Goal: Task Accomplishment & Management: Complete application form

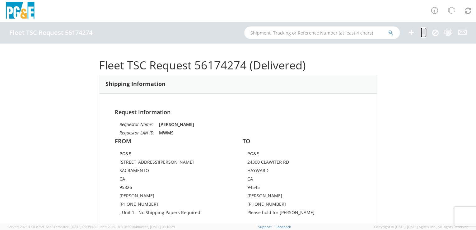
click at [422, 34] on icon at bounding box center [424, 32] width 6 height 8
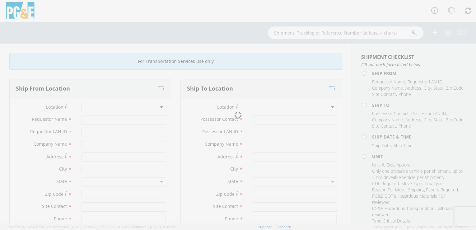
type input "[PERSON_NAME]"
type input "MWMS"
type input "PG&E"
type input "[STREET_ADDRESS][PERSON_NAME]"
type input "SACRAMENTO"
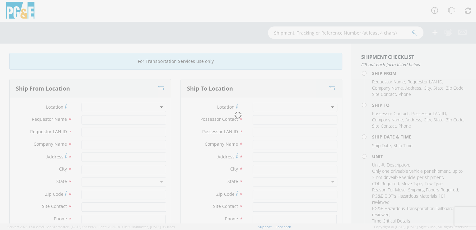
type input "95826"
type input "[PERSON_NAME]"
type input "[PHONE_NUMBER]"
type input "[PERSON_NAME]"
type input "J7SW"
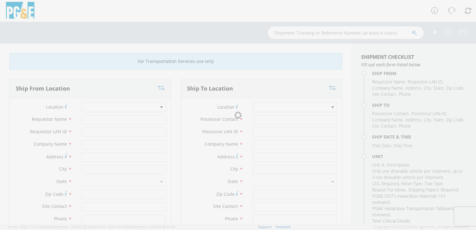
type input "PG&E"
type input "24300 CLAWITER RD"
type input "HAYWARD"
type input "94545"
type input "[PERSON_NAME]"
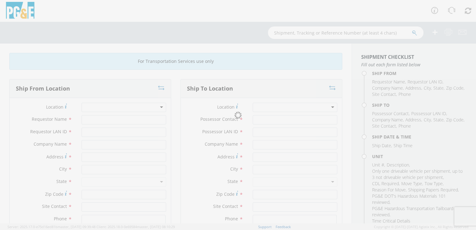
type input "[PHONE_NUMBER]"
type input "[DATE]"
type input "TRUCK; LIGHT GAS CREW W/UB COMP 4x2"
type input "26000"
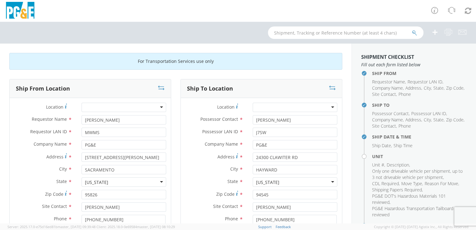
select select "11745"
select select "B31206"
drag, startPoint x: 288, startPoint y: 120, endPoint x: 246, endPoint y: 121, distance: 42.0
click at [248, 121] on div "[PERSON_NAME]" at bounding box center [295, 119] width 94 height 9
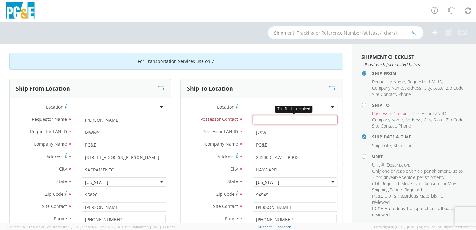
paste input "[PERSON_NAME]"
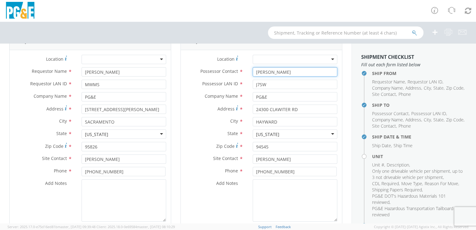
scroll to position [35, 0]
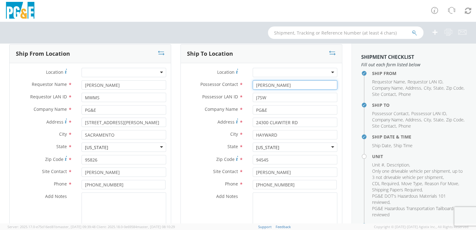
type input "[PERSON_NAME]"
click at [275, 69] on div at bounding box center [295, 72] width 85 height 9
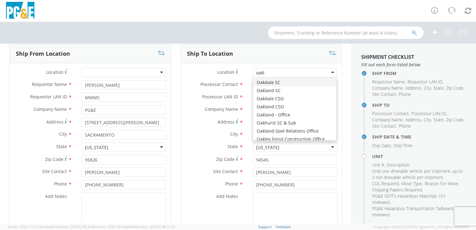
scroll to position [0, 0]
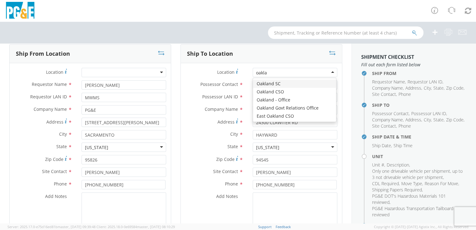
type input "oaklan"
type input "[STREET_ADDRESS]"
type input "[GEOGRAPHIC_DATA]"
type input "94601"
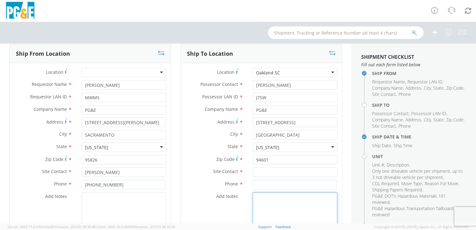
click at [268, 200] on textarea "Add Notes *" at bounding box center [295, 213] width 85 height 42
paste textarea "[PERSON_NAME]"
click at [315, 210] on textarea "Please hold for [PERSON_NAME]" at bounding box center [295, 213] width 85 height 42
type textarea "Please hold for [PERSON_NAME]"
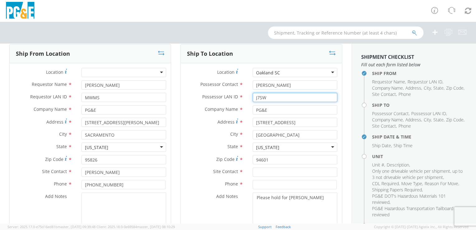
drag, startPoint x: 266, startPoint y: 96, endPoint x: 247, endPoint y: 97, distance: 19.3
click at [248, 97] on div "J7SW" at bounding box center [295, 97] width 94 height 9
paste input "WXPQ"
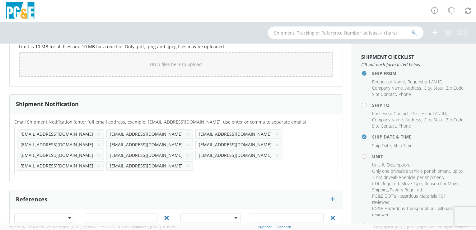
scroll to position [562, 0]
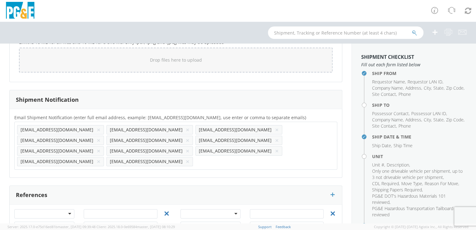
type input "WXPQ"
click at [202, 157] on input "text" at bounding box center [198, 161] width 7 height 9
paste input "WXPQ"
type input "[EMAIL_ADDRESS][DOMAIN_NAME]"
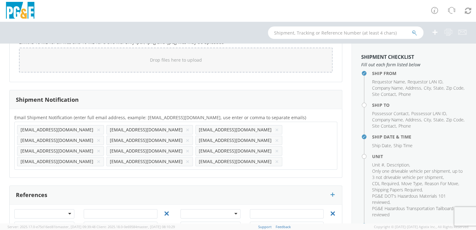
click at [289, 151] on div "Email Shipment Notification (enter full email address, example: [EMAIL_ADDRESS]…" at bounding box center [176, 143] width 332 height 68
click at [97, 128] on button "×" at bounding box center [99, 129] width 4 height 7
click at [97, 147] on button "×" at bounding box center [99, 150] width 4 height 7
click at [186, 147] on button "×" at bounding box center [188, 150] width 4 height 7
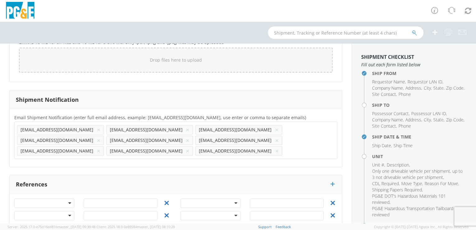
click at [186, 128] on button "×" at bounding box center [188, 129] width 4 height 7
click at [190, 137] on button "×" at bounding box center [188, 140] width 4 height 7
click at [106, 146] on input "text" at bounding box center [127, 150] width 42 height 9
paste input "[EMAIL_ADDRESS][DOMAIN_NAME]"
type input "[EMAIL_ADDRESS][DOMAIN_NAME]"
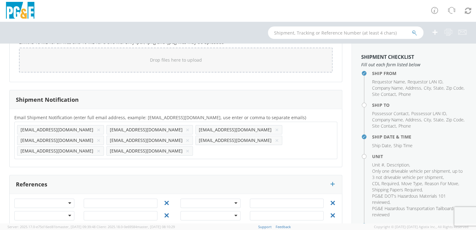
click at [63, 149] on div "Email Shipment Notification (enter full email address, example: [EMAIL_ADDRESS]…" at bounding box center [176, 138] width 332 height 49
click at [195, 146] on input "text" at bounding box center [216, 150] width 42 height 9
paste input "[EMAIL_ADDRESS][DOMAIN_NAME]"
type input "[EMAIL_ADDRESS][DOMAIN_NAME]"
click at [118, 151] on div "Email Shipment Notification (enter full email address, example: [EMAIL_ADDRESS]…" at bounding box center [176, 138] width 332 height 58
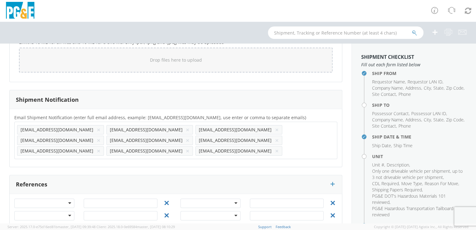
click at [285, 146] on input "text" at bounding box center [306, 150] width 42 height 9
paste input "[EMAIL_ADDRESS][DOMAIN_NAME]"
type input "[EMAIL_ADDRESS][DOMAIN_NAME]"
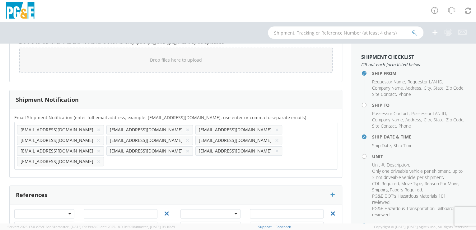
click at [177, 148] on div "Email Shipment Notification (enter full email address, example: [EMAIL_ADDRESS]…" at bounding box center [176, 143] width 332 height 59
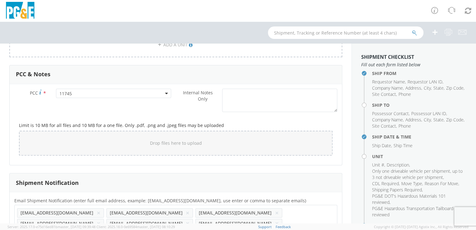
scroll to position [441, 0]
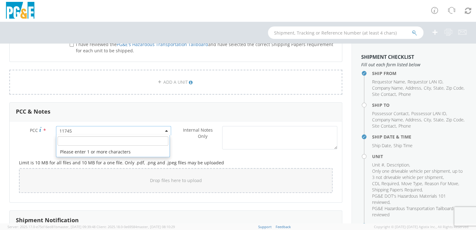
click at [86, 130] on span "11745" at bounding box center [113, 131] width 109 height 6
click at [87, 143] on input "number" at bounding box center [113, 140] width 111 height 9
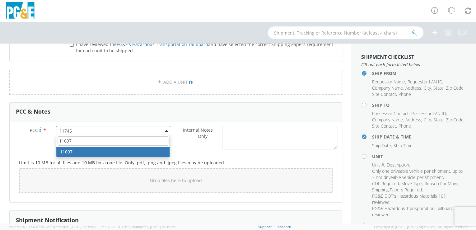
type input "11697"
select select "11697"
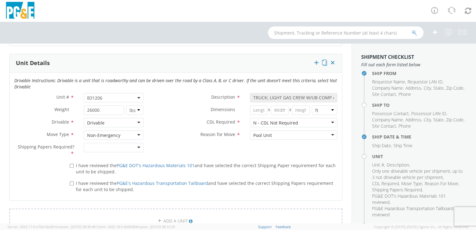
scroll to position [286, 0]
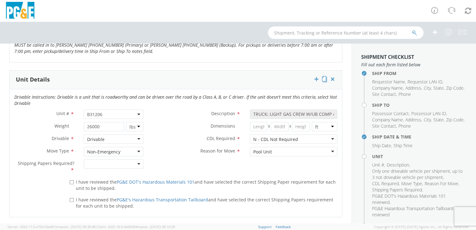
click at [114, 113] on span "B31206" at bounding box center [113, 114] width 53 height 6
paste input "B30223"
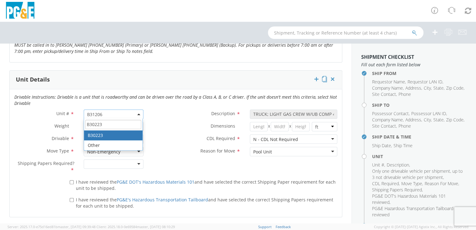
type input "B30223"
type input "PICKUP; 1/2T 4x4"
type input "7200"
select select "B30223"
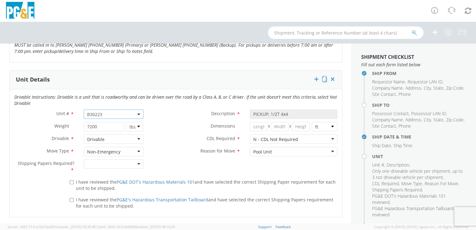
drag, startPoint x: 137, startPoint y: 163, endPoint x: 132, endPoint y: 166, distance: 6.1
click at [137, 163] on div at bounding box center [114, 163] width 60 height 9
click at [71, 182] on input "I have reviewed the PG&E DOT's Hazardous Materials 101 and have selected the co…" at bounding box center [72, 182] width 4 height 4
checkbox input "true"
click at [72, 200] on input "I have reviewed the PG&E's Hazardous Transportation Tailboard and have selected…" at bounding box center [72, 200] width 4 height 4
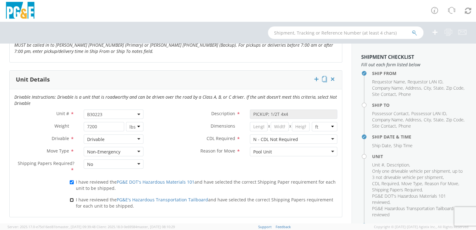
checkbox input "true"
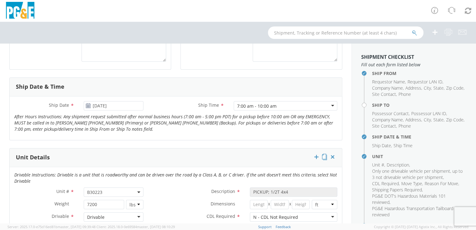
scroll to position [196, 0]
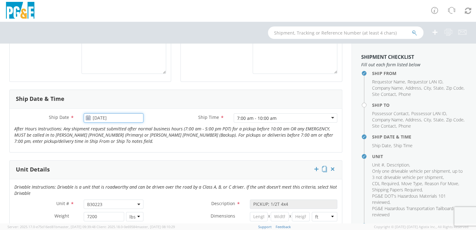
click at [123, 117] on input "[DATE]" at bounding box center [114, 117] width 60 height 9
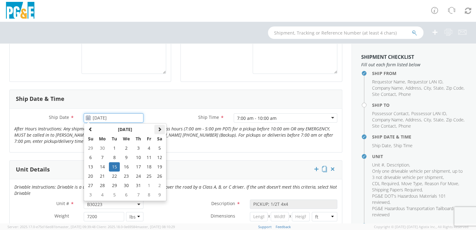
click at [158, 128] on span at bounding box center [160, 129] width 4 height 4
click at [158, 127] on span at bounding box center [160, 129] width 4 height 4
click at [138, 146] on td "4" at bounding box center [138, 148] width 11 height 9
type input "[DATE]"
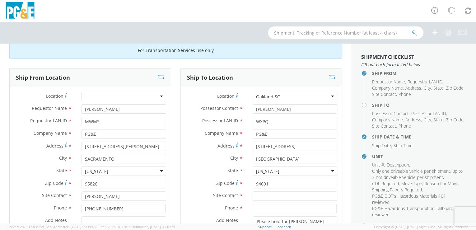
scroll to position [10, 0]
click at [257, 198] on input "text" at bounding box center [295, 196] width 85 height 9
paste input "[PERSON_NAME]"
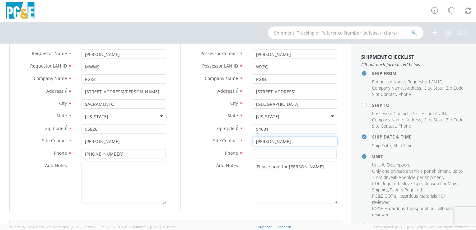
scroll to position [101, 0]
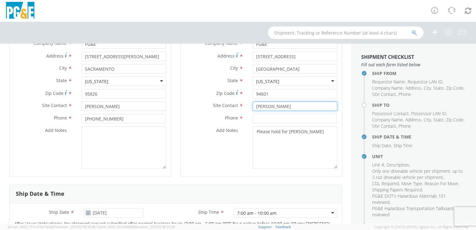
type input "[PERSON_NAME]"
click at [254, 116] on input at bounding box center [295, 118] width 84 height 9
paste input "[PHONE_NUMBER]"
type input "[PHONE_NUMBER]"
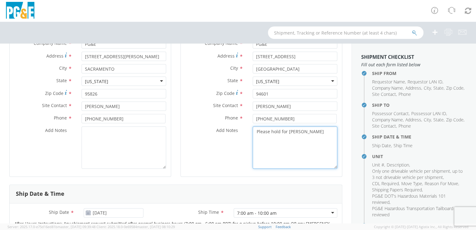
click at [271, 164] on textarea "Please hold for [PERSON_NAME]" at bounding box center [295, 147] width 85 height 42
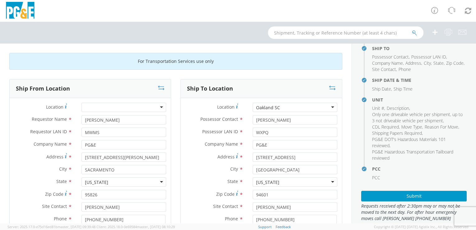
scroll to position [67, 0]
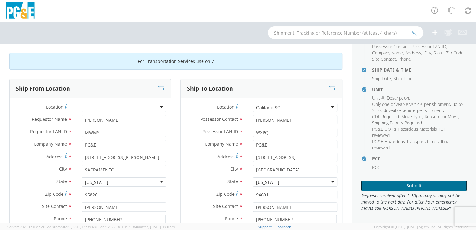
click at [419, 181] on button "Submit" at bounding box center [414, 186] width 106 height 11
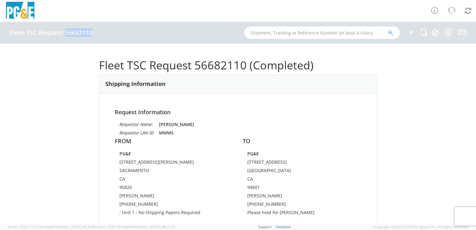
drag, startPoint x: 65, startPoint y: 32, endPoint x: 91, endPoint y: 31, distance: 26.5
click at [91, 31] on h4 "Fleet TSC Request 56682110" at bounding box center [50, 32] width 83 height 7
drag, startPoint x: 91, startPoint y: 31, endPoint x: 82, endPoint y: 34, distance: 9.1
copy h4 "56682110"
click at [412, 32] on icon at bounding box center [411, 32] width 7 height 8
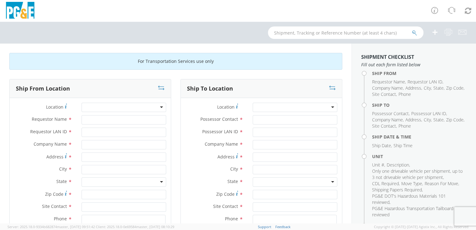
click at [126, 107] on div at bounding box center [124, 107] width 85 height 9
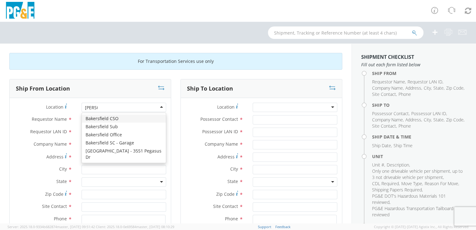
type input "bakers"
type input "PG&E"
type input "[STREET_ADDRESS][PERSON_NAME]"
type input "BAKERSFIELD"
type input "93313"
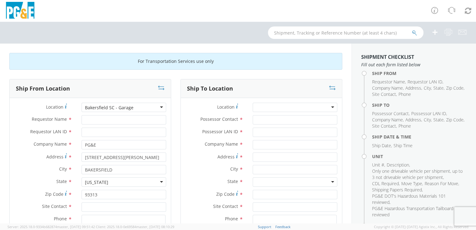
click at [293, 106] on div at bounding box center [295, 107] width 85 height 9
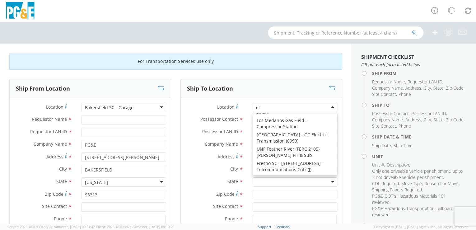
scroll to position [1, 0]
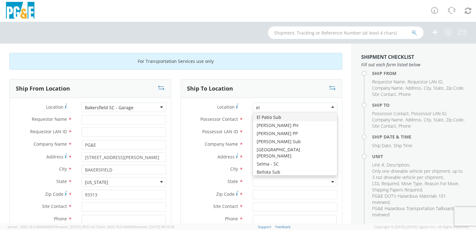
type input "e"
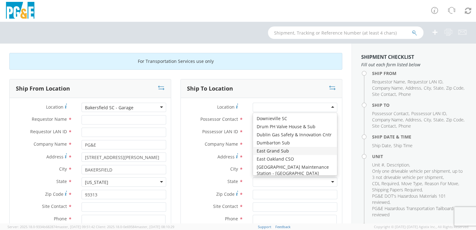
click at [177, 130] on div "Ship To Location Location * (OBSOLETE) [GEOGRAPHIC_DATA] SC - GC TRAILER (OBSOL…" at bounding box center [261, 182] width 171 height 206
drag, startPoint x: 279, startPoint y: 106, endPoint x: 278, endPoint y: 112, distance: 5.9
click at [279, 106] on div at bounding box center [295, 107] width 85 height 9
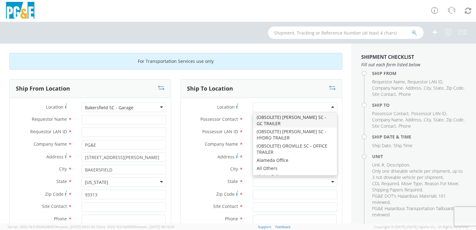
click at [173, 114] on div "Ship From Location Location * [GEOGRAPHIC_DATA] [GEOGRAPHIC_DATA] - Garage [GEO…" at bounding box center [90, 182] width 171 height 206
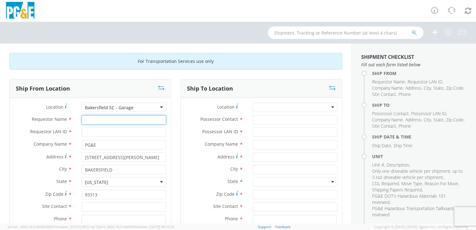
click at [103, 121] on input "Requestor Name *" at bounding box center [124, 119] width 85 height 9
type input "[PERSON_NAME]"
click at [100, 129] on input "Requestor LAN ID *" at bounding box center [124, 132] width 85 height 9
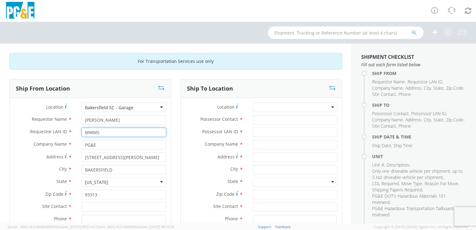
type input "MWMS"
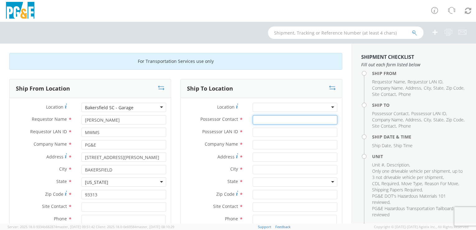
click at [283, 116] on input "Possessor Contact *" at bounding box center [295, 119] width 85 height 9
type input "[PERSON_NAME]"
click at [262, 132] on input "Possessor LAN ID *" at bounding box center [295, 132] width 85 height 9
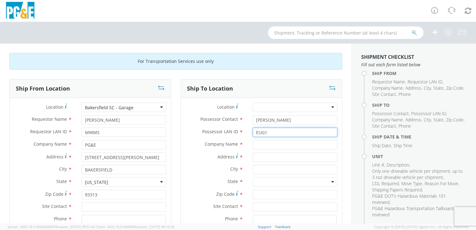
type input "EUG1"
drag, startPoint x: 275, startPoint y: 144, endPoint x: 279, endPoint y: 146, distance: 3.8
click at [275, 144] on input "text" at bounding box center [295, 144] width 85 height 9
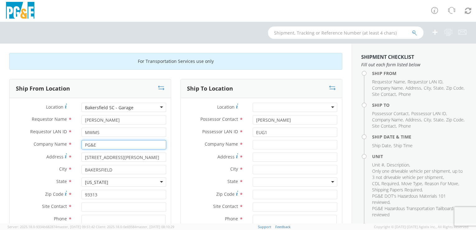
drag, startPoint x: 98, startPoint y: 144, endPoint x: 78, endPoint y: 144, distance: 20.2
click at [78, 144] on div "PG&E" at bounding box center [124, 144] width 94 height 9
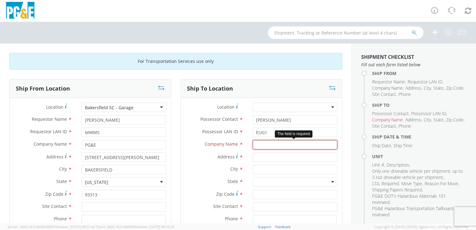
paste input "PG&E"
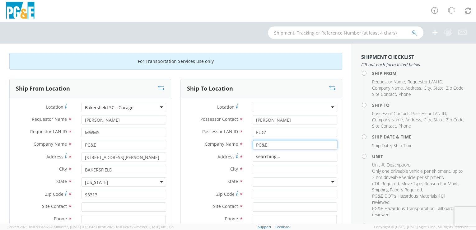
type input "PG&E"
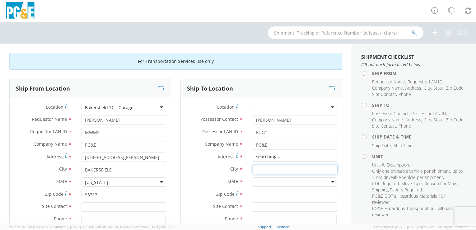
click at [280, 168] on input "text" at bounding box center [295, 169] width 85 height 9
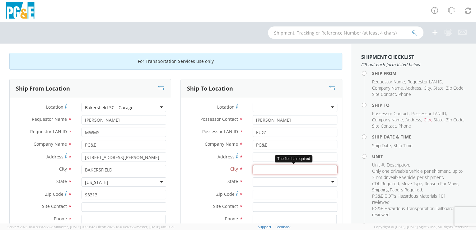
paste input "[STREET_ADDRESS]"
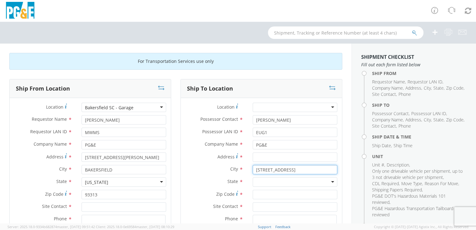
type input "[STREET_ADDRESS]"
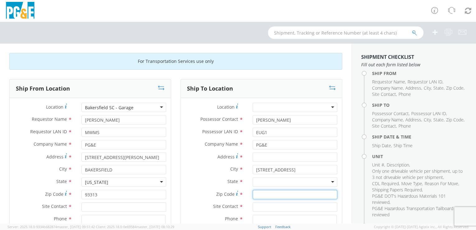
click at [279, 194] on input "Zip Code *" at bounding box center [295, 194] width 85 height 9
click at [280, 181] on div at bounding box center [295, 181] width 85 height 9
click at [281, 177] on div at bounding box center [295, 181] width 85 height 9
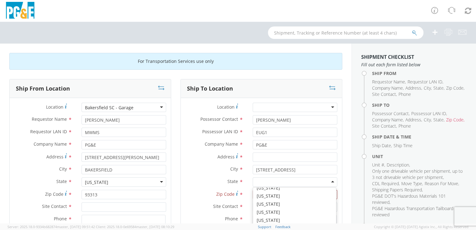
scroll to position [1, 0]
type input "C"
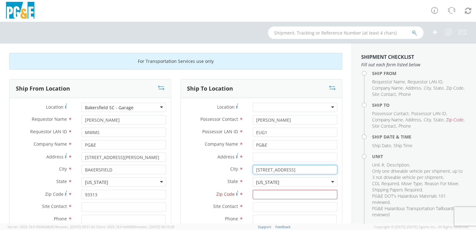
drag, startPoint x: 329, startPoint y: 169, endPoint x: 244, endPoint y: 166, distance: 85.1
click at [244, 166] on div "City * [STREET_ADDRESS]" at bounding box center [261, 169] width 161 height 9
click at [264, 154] on input "Address *" at bounding box center [295, 157] width 85 height 9
paste input "[STREET_ADDRESS]"
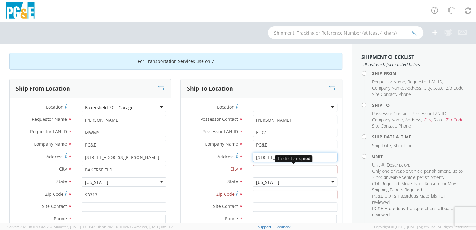
type input "[STREET_ADDRESS]"
click at [291, 170] on input "text" at bounding box center [295, 169] width 85 height 9
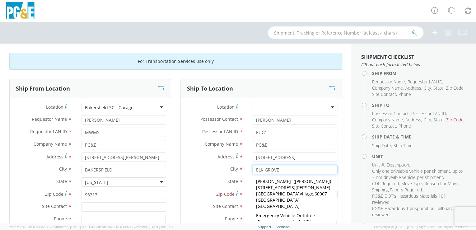
type input "ELK GROVE"
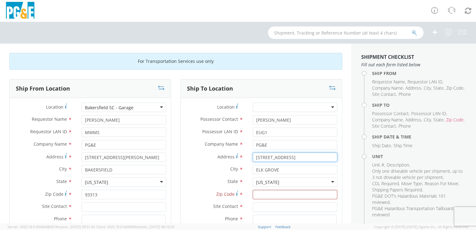
drag, startPoint x: 330, startPoint y: 156, endPoint x: 244, endPoint y: 156, distance: 85.6
click at [244, 156] on div "Address * [STREET_ADDRESS]" at bounding box center [261, 157] width 161 height 9
click at [281, 193] on input "Zip Code *" at bounding box center [295, 194] width 85 height 9
type input "95757"
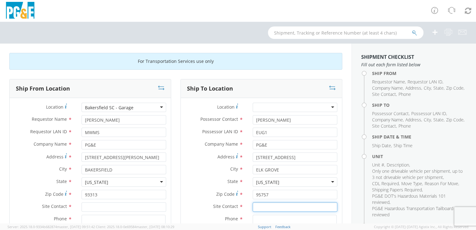
click at [272, 209] on input "text" at bounding box center [295, 206] width 85 height 9
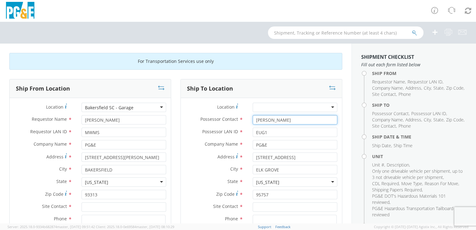
drag, startPoint x: 280, startPoint y: 120, endPoint x: 244, endPoint y: 120, distance: 35.8
click at [244, 120] on div "Possessor Contact * [PERSON_NAME]" at bounding box center [261, 119] width 161 height 9
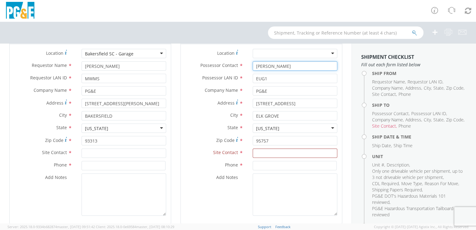
scroll to position [56, 0]
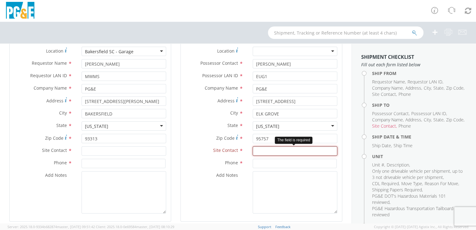
paste input "[PERSON_NAME]"
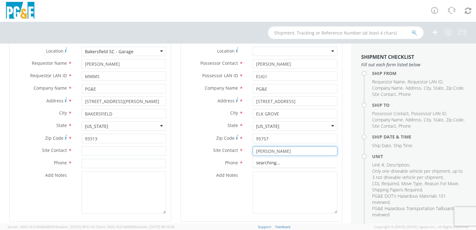
type input "[PERSON_NAME]"
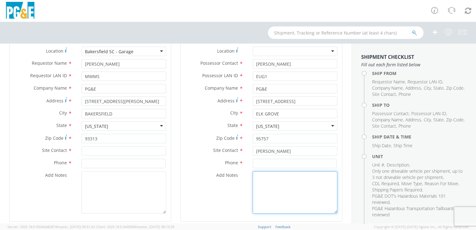
drag, startPoint x: 270, startPoint y: 191, endPoint x: 273, endPoint y: 186, distance: 4.8
click at [271, 189] on textarea "Add Notes *" at bounding box center [295, 192] width 85 height 42
click at [272, 161] on input at bounding box center [295, 163] width 84 height 9
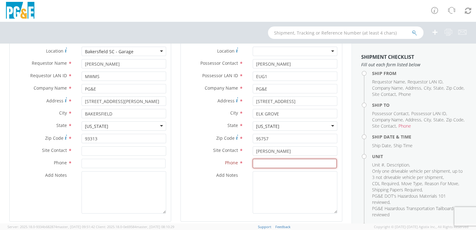
paste input "[PHONE_NUMBER]"
click at [254, 162] on input "[PHONE_NUMBER]" at bounding box center [295, 163] width 84 height 9
type input "[PHONE_NUMBER]"
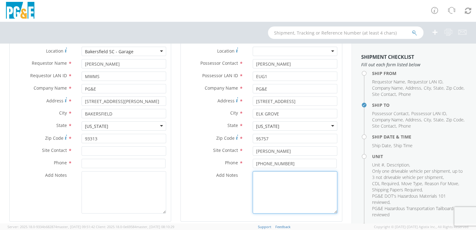
click at [290, 185] on textarea "Add Notes *" at bounding box center [295, 192] width 85 height 42
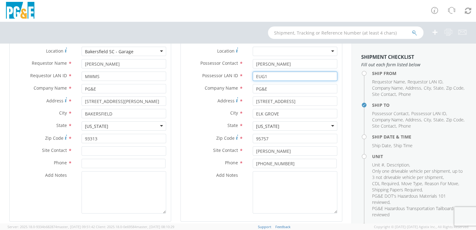
drag, startPoint x: 264, startPoint y: 76, endPoint x: 249, endPoint y: 76, distance: 14.9
click at [248, 76] on div "EUG1" at bounding box center [295, 76] width 94 height 9
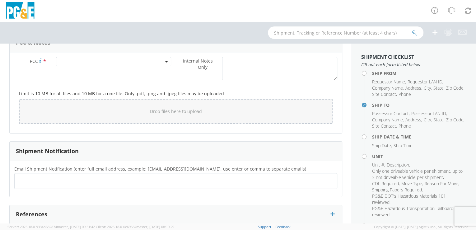
scroll to position [551, 0]
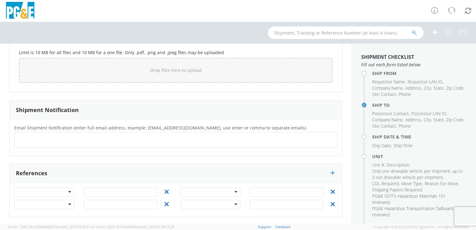
click at [25, 136] on ul at bounding box center [176, 140] width 318 height 10
drag, startPoint x: 25, startPoint y: 136, endPoint x: 19, endPoint y: 137, distance: 6.6
paste input "EUG1"
type input "[EMAIL_ADDRESS][DOMAIN_NAME]"
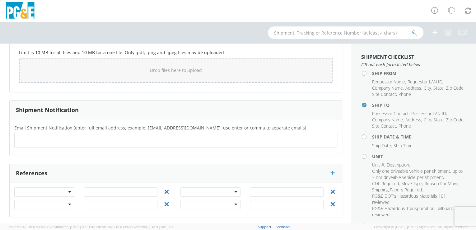
click at [74, 150] on div "Email Shipment Notification (enter full email address, example: [EMAIL_ADDRESS]…" at bounding box center [176, 137] width 332 height 36
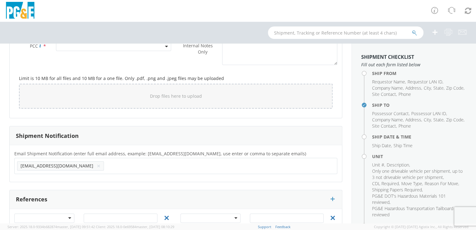
scroll to position [458, 0]
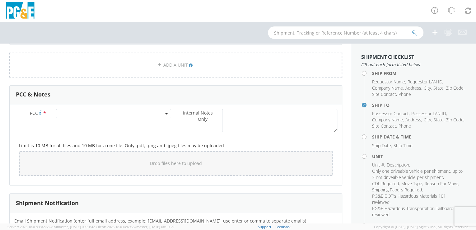
click at [88, 110] on span at bounding box center [113, 113] width 115 height 9
click at [89, 122] on input "number" at bounding box center [113, 123] width 111 height 9
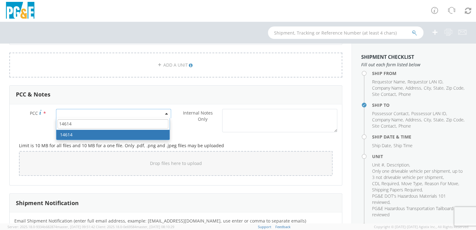
type input "14614"
drag, startPoint x: 80, startPoint y: 134, endPoint x: 82, endPoint y: 131, distance: 3.3
select select "14614"
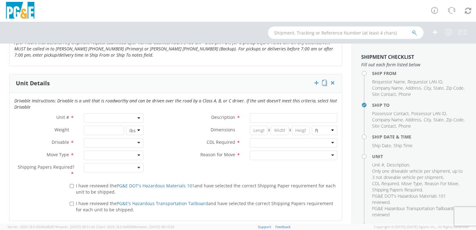
scroll to position [266, 0]
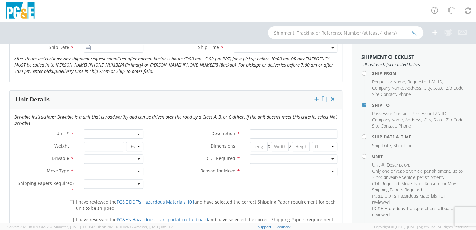
click at [100, 130] on span at bounding box center [114, 134] width 60 height 9
paste input "B27777"
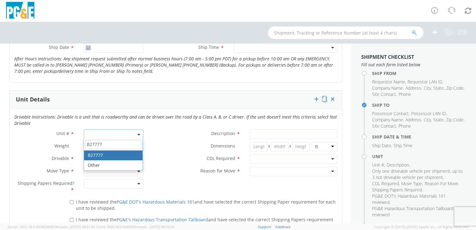
type input "B27777"
type input "TRAILER; PLASTIC PIPE [PERSON_NAME]"
type input "0"
select select "B27777"
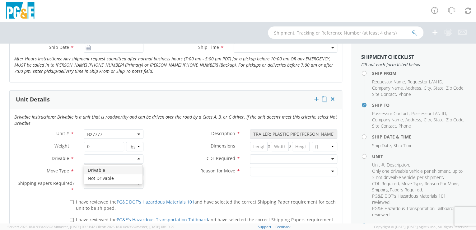
click at [137, 158] on div at bounding box center [114, 158] width 60 height 9
click at [139, 171] on div at bounding box center [114, 171] width 60 height 9
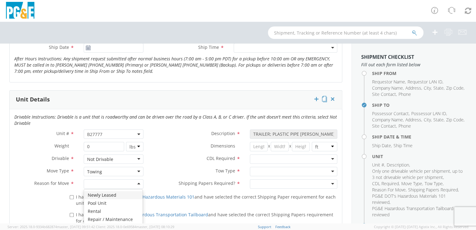
click at [139, 181] on div at bounding box center [114, 183] width 60 height 9
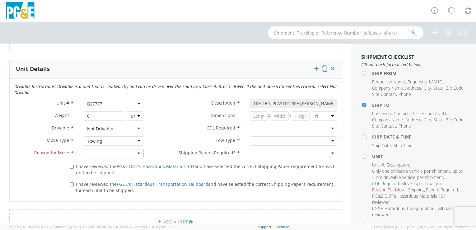
scroll to position [301, 0]
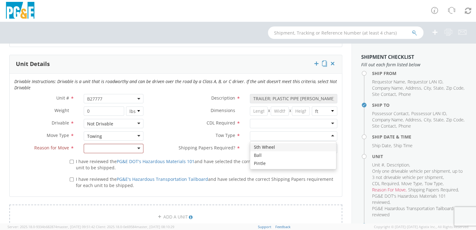
click at [329, 135] on div at bounding box center [294, 135] width 88 height 9
click at [329, 147] on div at bounding box center [294, 148] width 88 height 9
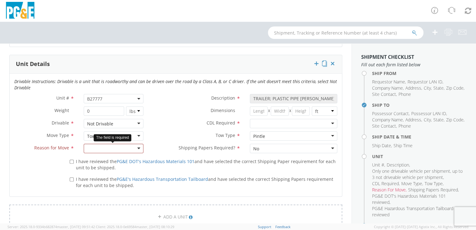
click at [137, 148] on div at bounding box center [114, 148] width 60 height 9
click at [71, 161] on input "I have reviewed the PG&E DOT's Hazardous Materials 101 and have selected the co…" at bounding box center [72, 162] width 4 height 4
checkbox input "true"
click at [71, 177] on input "I have reviewed the PG&E's Hazardous Transportation Tailboard and have selected…" at bounding box center [72, 179] width 4 height 4
checkbox input "true"
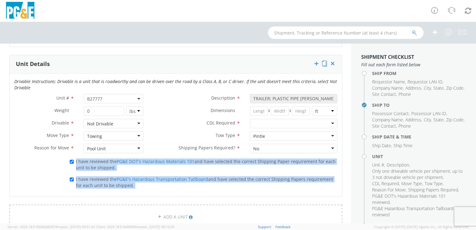
drag, startPoint x: 347, startPoint y: 144, endPoint x: 350, endPoint y: 173, distance: 29.7
click at [351, 174] on div "For Transportation Services use only Ship From Location Location * [GEOGRAPHIC_…" at bounding box center [176, 134] width 352 height 180
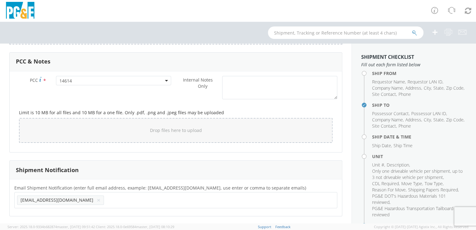
scroll to position [487, 0]
click at [114, 132] on div "Drop files here to upload" at bounding box center [176, 129] width 304 height 15
type input "C:\fakepath\B27777_B.jpg"
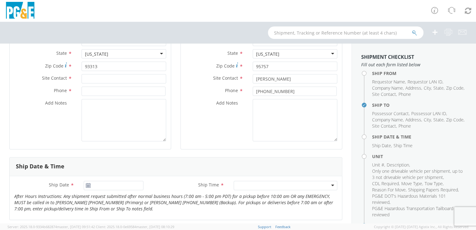
scroll to position [130, 0]
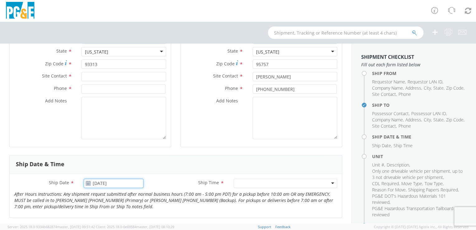
click at [95, 182] on input "[DATE]" at bounding box center [114, 183] width 60 height 9
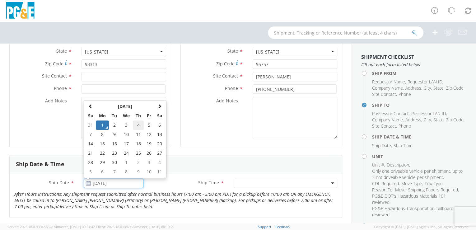
click at [136, 125] on td "4" at bounding box center [138, 124] width 11 height 9
type input "[DATE]"
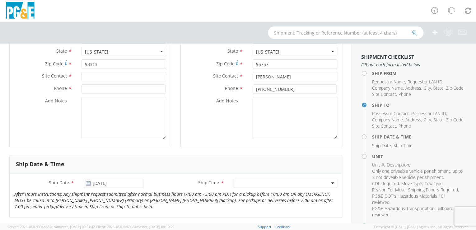
click at [327, 182] on div at bounding box center [286, 183] width 104 height 9
click at [92, 76] on input "text" at bounding box center [124, 76] width 85 height 9
paste input "[PERSON_NAME]"
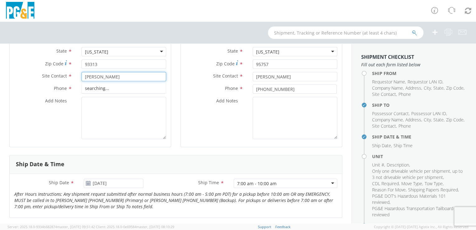
type input "[PERSON_NAME]"
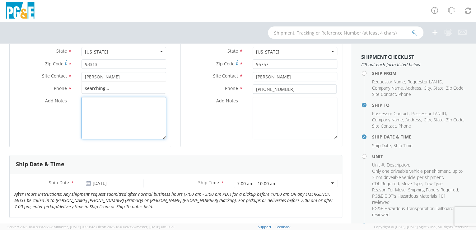
click at [104, 119] on textarea "Add Notes *" at bounding box center [124, 118] width 85 height 42
click at [87, 87] on input at bounding box center [124, 88] width 84 height 9
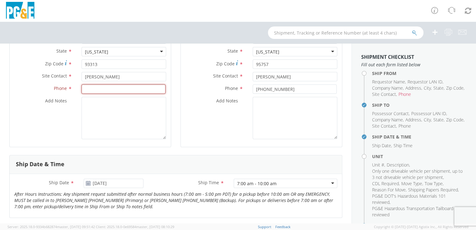
click at [87, 89] on input at bounding box center [124, 88] width 84 height 9
paste input "[PHONE_NUMBER]"
type input "[PHONE_NUMBER]"
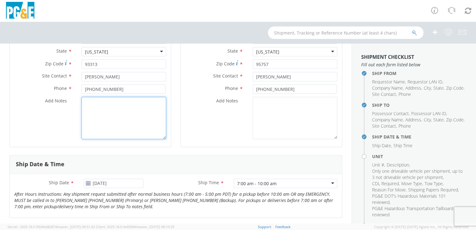
click at [138, 121] on textarea "Add Notes *" at bounding box center [124, 118] width 85 height 42
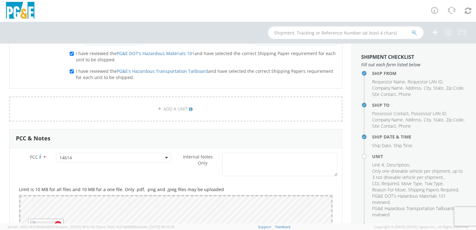
scroll to position [596, 0]
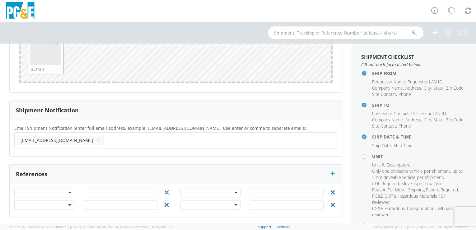
paste input "[EMAIL_ADDRESS][DOMAIN_NAME]"
type input "[EMAIL_ADDRESS][DOMAIN_NAME]"
drag, startPoint x: 85, startPoint y: 150, endPoint x: 9, endPoint y: 119, distance: 82.1
click at [85, 149] on div "Email Shipment Notification (enter full email address, example: [EMAIL_ADDRESS]…" at bounding box center [176, 138] width 332 height 37
click at [195, 143] on input "text" at bounding box center [215, 140] width 41 height 9
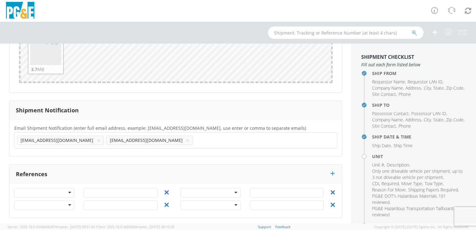
paste input "[EMAIL_ADDRESS][DOMAIN_NAME]"
type input "[EMAIL_ADDRESS][DOMAIN_NAME]"
click at [116, 149] on div "Email Shipment Notification (enter full email address, example: [EMAIL_ADDRESS]…" at bounding box center [176, 137] width 332 height 27
click at [285, 139] on input "text" at bounding box center [305, 140] width 41 height 9
paste input "[EMAIL_ADDRESS][DOMAIN_NAME]"
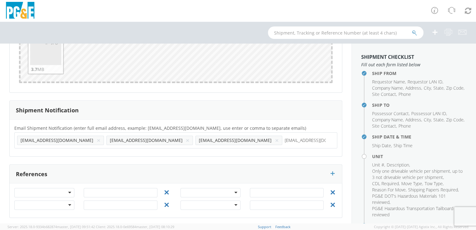
type input "[EMAIL_ADDRESS][DOMAIN_NAME]"
click at [176, 150] on div "Email Shipment Notification (enter full email address, example: [EMAIL_ADDRESS]…" at bounding box center [176, 138] width 332 height 37
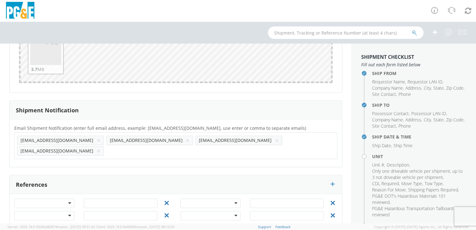
paste input "[EMAIL_ADDRESS][DOMAIN_NAME]"
type input "[EMAIL_ADDRESS][DOMAIN_NAME]"
click at [210, 149] on div "Email Shipment Notification (enter full email address, example: [EMAIL_ADDRESS]…" at bounding box center [176, 143] width 332 height 38
click at [237, 146] on input "text" at bounding box center [215, 150] width 41 height 9
paste input "[EMAIL_ADDRESS][DOMAIN_NAME]"
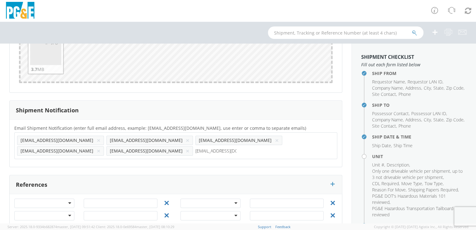
type input "[EMAIL_ADDRESS][DOMAIN_NAME]"
click at [252, 148] on div "Email Shipment Notification (enter full email address, example: [EMAIL_ADDRESS]…" at bounding box center [176, 143] width 332 height 38
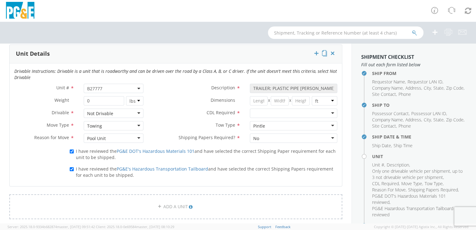
scroll to position [315, 0]
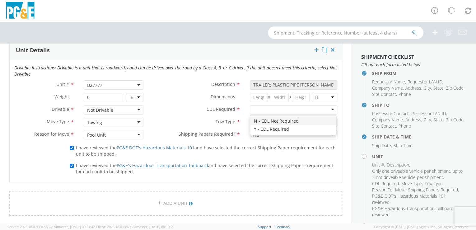
click at [329, 109] on div at bounding box center [294, 109] width 88 height 9
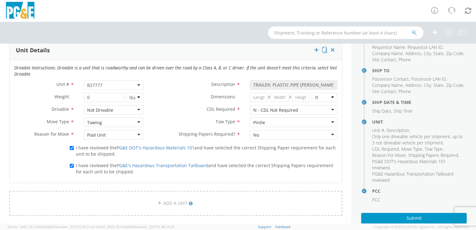
scroll to position [67, 0]
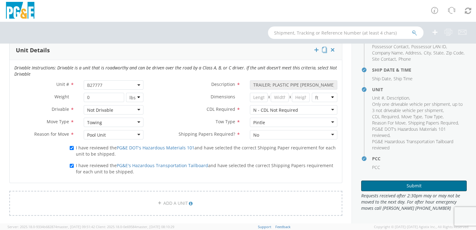
click at [404, 181] on button "Submit" at bounding box center [414, 186] width 106 height 11
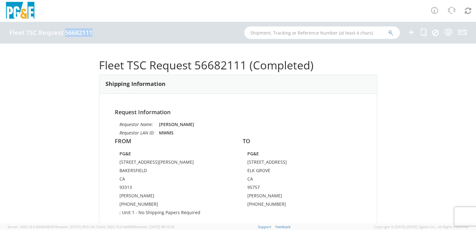
drag, startPoint x: 65, startPoint y: 33, endPoint x: 92, endPoint y: 34, distance: 26.8
click at [92, 34] on h4 "Fleet TSC Request 56682111" at bounding box center [50, 32] width 83 height 7
drag, startPoint x: 92, startPoint y: 34, endPoint x: 84, endPoint y: 32, distance: 7.9
copy h4 "56682111"
paste input "B32424"
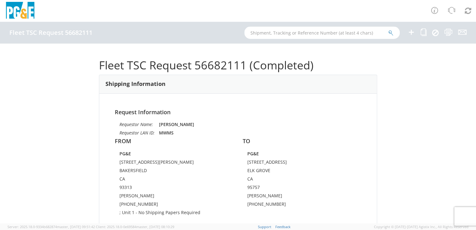
type input "B32424"
click at [303, 83] on div "Shipping Information" at bounding box center [238, 84] width 278 height 19
click at [302, 83] on div "Shipping Information" at bounding box center [238, 84] width 278 height 19
click at [390, 33] on icon "submit" at bounding box center [391, 33] width 5 height 6
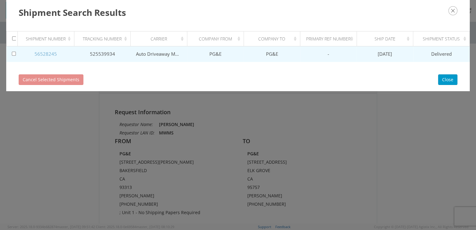
click at [45, 54] on link "56528245" at bounding box center [46, 54] width 22 height 6
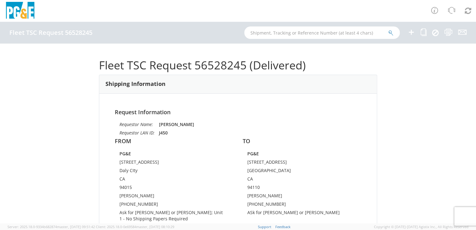
click at [230, 62] on h1 "Fleet TSC Request 56528245 (Delivered)" at bounding box center [238, 65] width 278 height 12
drag, startPoint x: 65, startPoint y: 33, endPoint x: 92, endPoint y: 34, distance: 26.5
click at [92, 34] on h4 "Fleet TSC Request 56528245" at bounding box center [50, 32] width 83 height 7
drag, startPoint x: 92, startPoint y: 34, endPoint x: 83, endPoint y: 35, distance: 8.2
copy h4 "56528245"
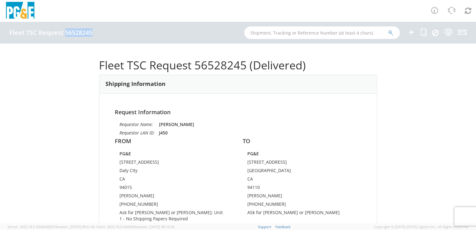
copy h4 "56528245"
click at [284, 31] on input "text" at bounding box center [322, 32] width 156 height 12
paste input "B31788"
click at [391, 33] on icon "submit" at bounding box center [391, 33] width 5 height 6
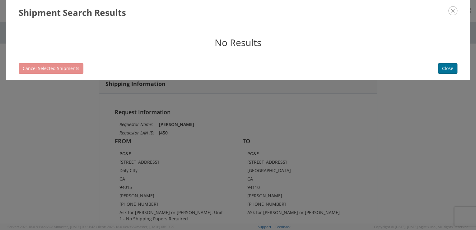
click at [449, 68] on button "Close" at bounding box center [447, 68] width 19 height 11
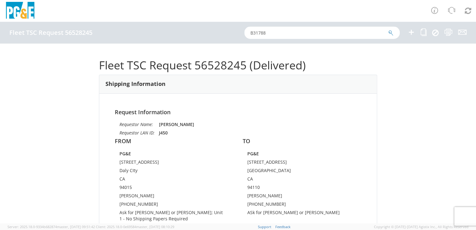
drag, startPoint x: 270, startPoint y: 32, endPoint x: 240, endPoint y: 32, distance: 29.9
click at [240, 32] on div "Fleet TSC Request 56528245 B31788" at bounding box center [238, 33] width 476 height 22
paste input "56682110"
type input "56682110"
click at [393, 31] on icon "submit" at bounding box center [391, 33] width 5 height 6
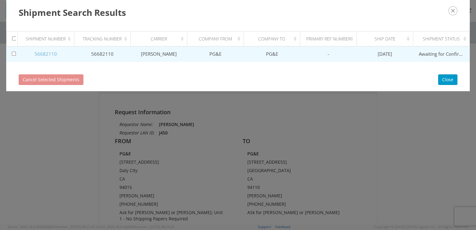
click at [49, 54] on link "56682110" at bounding box center [46, 54] width 22 height 6
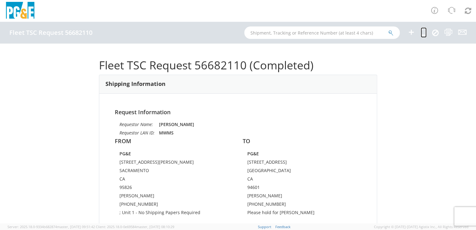
click at [425, 34] on icon at bounding box center [424, 32] width 6 height 8
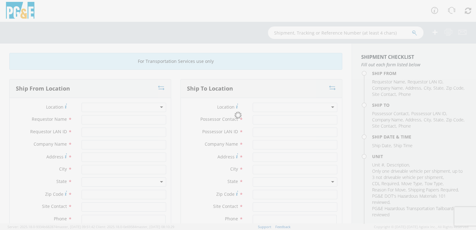
type input "[PERSON_NAME]"
type input "MWMS"
type input "PG&E"
type input "[STREET_ADDRESS][PERSON_NAME]"
type input "SACRAMENTO"
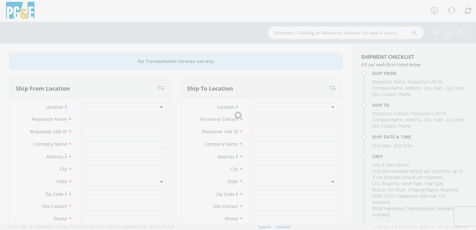
type input "95826"
type input "[PERSON_NAME]"
type input "[PHONE_NUMBER]"
type input "[PERSON_NAME]"
type input "WXPQ"
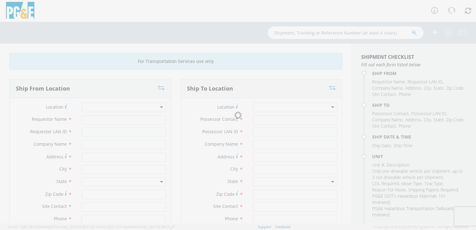
type input "PG&E"
type input "[STREET_ADDRESS]"
type input "[GEOGRAPHIC_DATA]"
type input "94601"
type input "[PERSON_NAME]"
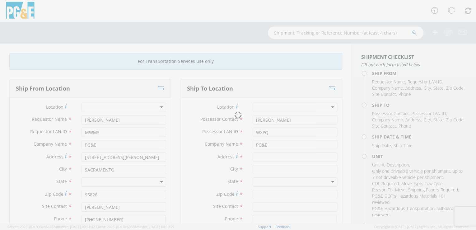
type input "[PHONE_NUMBER]"
type input "[DATE]"
type input "PICKUP; 1/2T 4x4"
type input "7200"
select select "B30223"
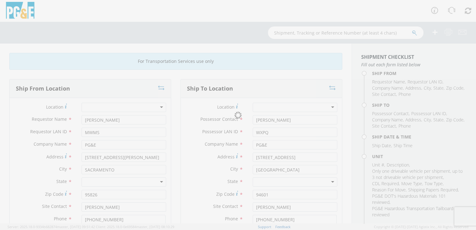
select select "11697"
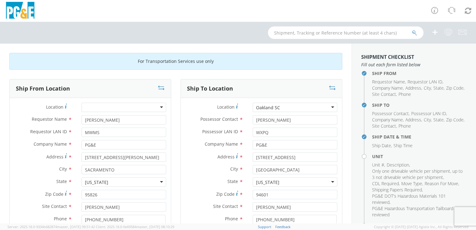
click at [295, 107] on div "Oakland SC" at bounding box center [295, 107] width 85 height 9
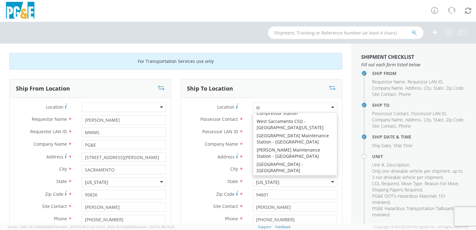
scroll to position [1, 0]
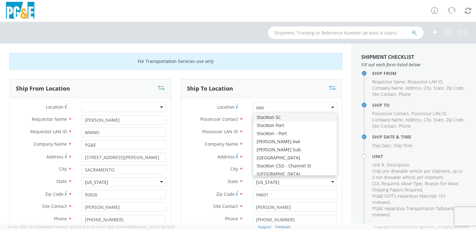
type input "stock"
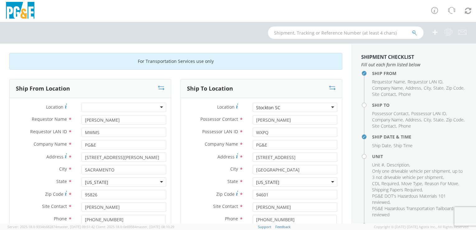
type input "[STREET_ADDRESS]"
type input "STOCKTON"
type input "95204"
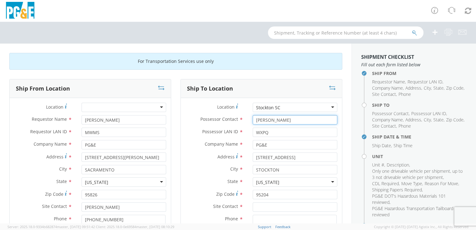
drag, startPoint x: 293, startPoint y: 118, endPoint x: 250, endPoint y: 120, distance: 43.0
click at [253, 120] on input "[PERSON_NAME]" at bounding box center [295, 119] width 85 height 9
paste input "[PERSON_NAME]"
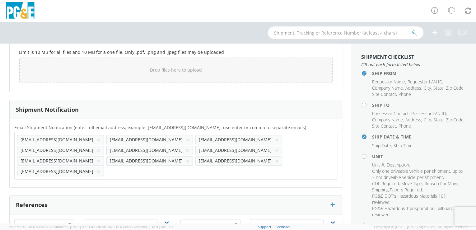
scroll to position [553, 0]
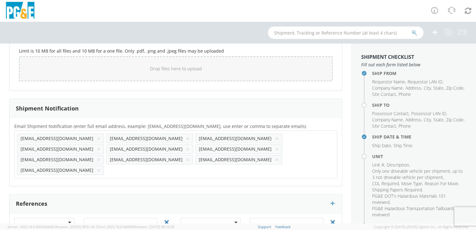
type input "[PERSON_NAME]"
click at [275, 156] on button "×" at bounding box center [277, 159] width 4 height 7
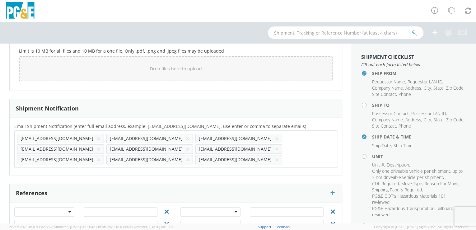
click at [275, 136] on button "×" at bounding box center [277, 138] width 4 height 7
click at [186, 156] on button "×" at bounding box center [188, 159] width 4 height 7
click at [97, 156] on button "×" at bounding box center [99, 159] width 4 height 7
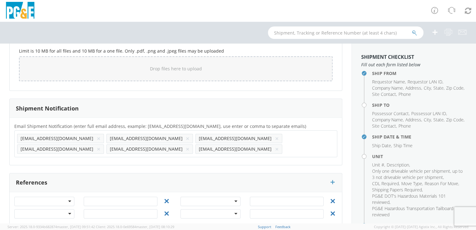
click at [190, 145] on button "×" at bounding box center [188, 148] width 4 height 7
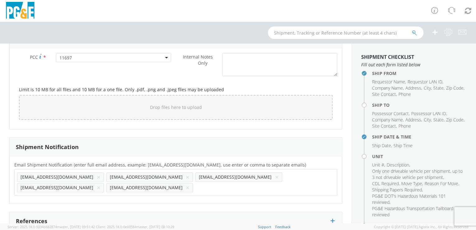
scroll to position [551, 0]
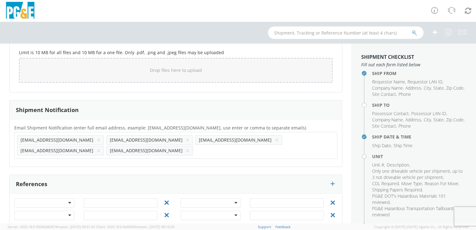
click at [202, 146] on input "text" at bounding box center [198, 150] width 7 height 9
paste input "JGN5"
type input "[EMAIL_ADDRESS][DOMAIN_NAME]"
click at [271, 149] on div "Email Shipment Notification (enter full email address, example: [EMAIL_ADDRESS]…" at bounding box center [176, 143] width 332 height 38
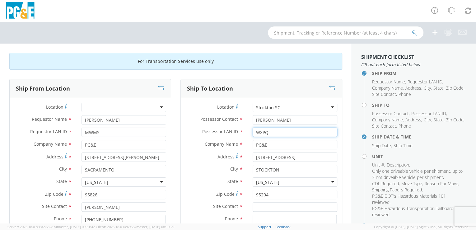
drag, startPoint x: 269, startPoint y: 132, endPoint x: 247, endPoint y: 131, distance: 22.1
click at [248, 131] on div "WXPQ" at bounding box center [295, 132] width 94 height 9
paste input "ADE5"
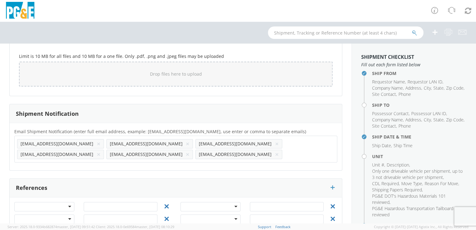
scroll to position [562, 0]
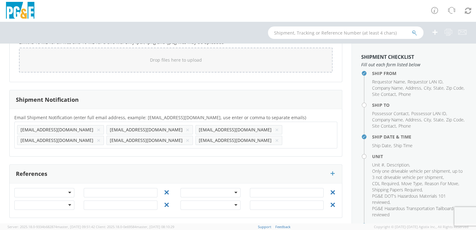
type input "ADE5"
click at [285, 140] on input "text" at bounding box center [305, 140] width 40 height 9
paste input "ADE5"
type input "[EMAIL_ADDRESS][DOMAIN_NAME]"
click at [87, 150] on div "Email Shipment Notification (enter full email address, example: [EMAIL_ADDRESS]…" at bounding box center [176, 132] width 332 height 47
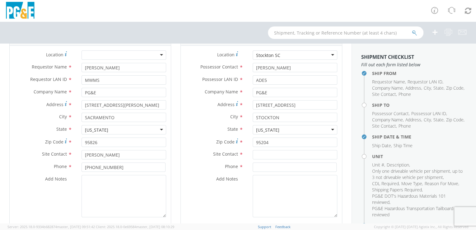
scroll to position [57, 0]
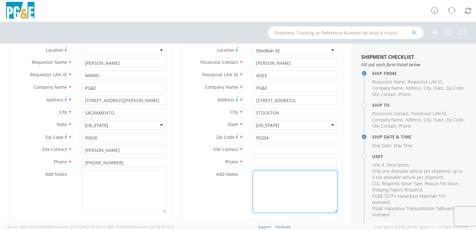
click at [263, 179] on textarea "Add Notes *" at bounding box center [295, 191] width 85 height 42
paste textarea "ADE5"
click at [296, 175] on textarea "Please hold for ADE5" at bounding box center [295, 191] width 85 height 42
drag, startPoint x: 299, startPoint y: 174, endPoint x: 285, endPoint y: 176, distance: 14.5
click at [285, 176] on textarea "Please hold for ADE5" at bounding box center [295, 191] width 85 height 42
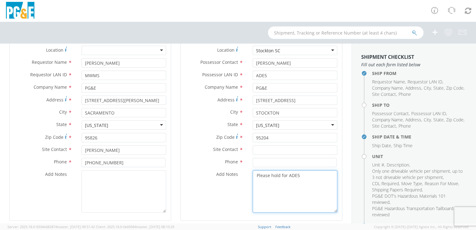
paste textarea "[PERSON_NAME]"
click at [303, 190] on textarea "Please hold for [PERSON_NAME]" at bounding box center [295, 191] width 85 height 42
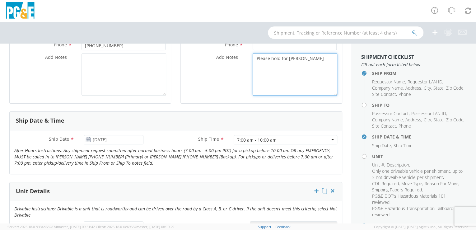
scroll to position [223, 0]
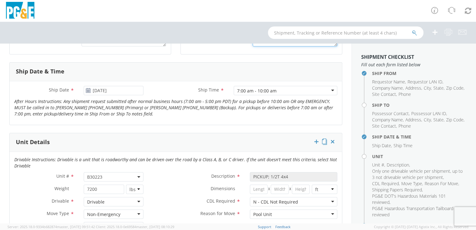
type textarea "Please hold for [PERSON_NAME]"
click at [110, 175] on span "B30223" at bounding box center [113, 177] width 53 height 6
paste input "B31788"
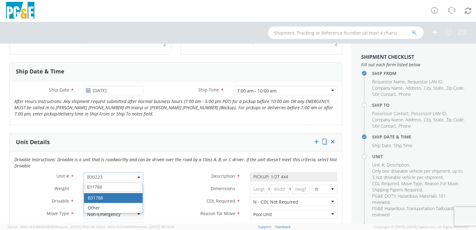
type input "B31788"
type input "TRUCK; NON LEAD U/G SPLICING >16000 4X2"
type input "19500"
select select "B31788"
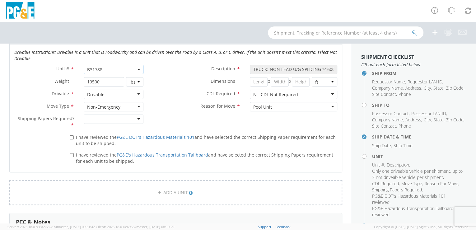
scroll to position [333, 0]
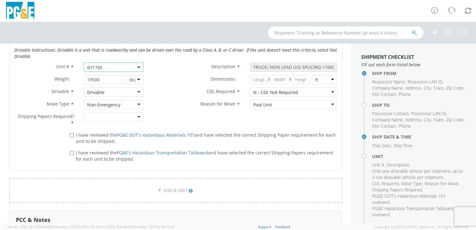
drag, startPoint x: 137, startPoint y: 117, endPoint x: 130, endPoint y: 118, distance: 7.0
click at [137, 117] on div at bounding box center [114, 116] width 60 height 9
click at [72, 134] on input "I have reviewed the PG&E DOT's Hazardous Materials 101 and have selected the co…" at bounding box center [72, 135] width 4 height 4
checkbox input "true"
click at [70, 151] on input "I have reviewed the PG&E's Hazardous Transportation Tailboard and have selected…" at bounding box center [72, 153] width 4 height 4
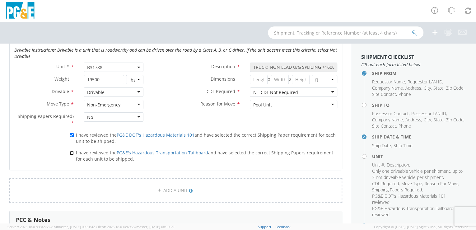
checkbox input "true"
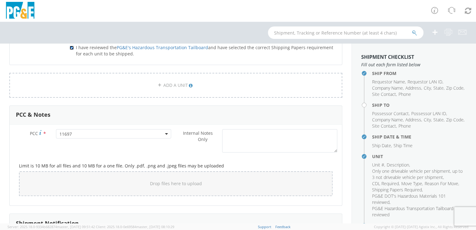
scroll to position [439, 0]
click at [141, 181] on div "Drop files here to upload" at bounding box center [176, 182] width 304 height 15
type input "C:\fakepath\B31788_a.jpg"
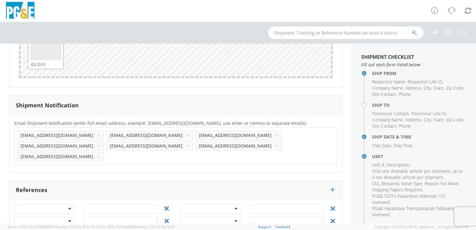
scroll to position [612, 0]
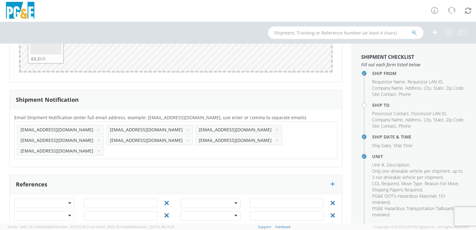
click at [106, 146] on input "text" at bounding box center [126, 150] width 41 height 9
paste input "[EMAIL_ADDRESS][DOMAIN_NAME]"
type input "[EMAIL_ADDRESS][DOMAIN_NAME]"
click at [86, 148] on div "Email Shipment Notification (enter full email address, example: [EMAIL_ADDRESS]…" at bounding box center [176, 138] width 332 height 49
click at [195, 146] on input "text" at bounding box center [215, 150] width 41 height 9
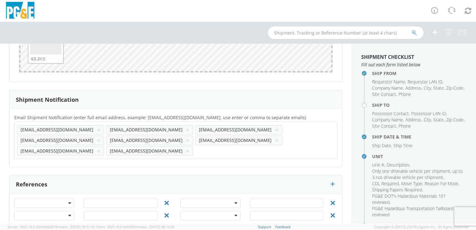
paste input "[EMAIL_ADDRESS][DOMAIN_NAME]"
type input "[EMAIL_ADDRESS][DOMAIN_NAME]"
click at [123, 148] on div "Email Shipment Notification (enter full email address, example: [EMAIL_ADDRESS]…" at bounding box center [176, 138] width 332 height 49
paste input "[EMAIL_ADDRESS][DOMAIN_NAME]"
type input "[EMAIL_ADDRESS][DOMAIN_NAME]"
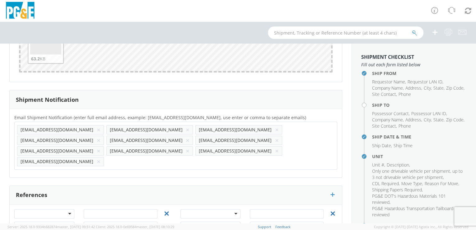
click at [190, 149] on div "Email Shipment Notification (enter full email address, example: [EMAIL_ADDRESS]…" at bounding box center [176, 143] width 332 height 68
paste input "[EMAIL_ADDRESS][DOMAIN_NAME]"
type input "[EMAIL_ADDRESS][DOMAIN_NAME]"
click at [220, 149] on div "Email Shipment Notification (enter full email address, example: [EMAIL_ADDRESS]…" at bounding box center [176, 143] width 332 height 59
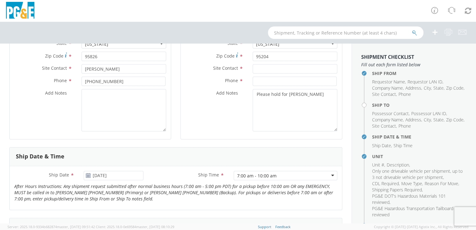
scroll to position [133, 0]
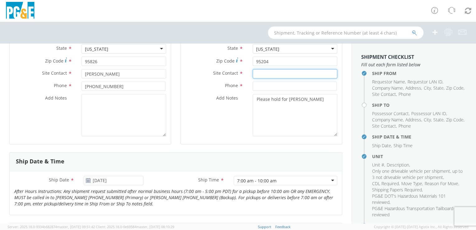
click at [255, 73] on input "text" at bounding box center [295, 73] width 85 height 9
paste input "[PERSON_NAME]"
type input "[PERSON_NAME]"
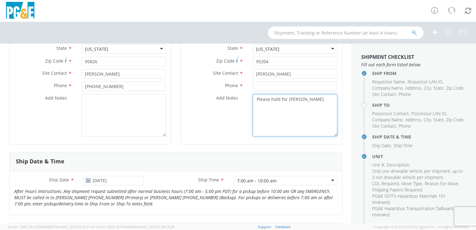
click at [268, 121] on textarea "Please hold for [PERSON_NAME]" at bounding box center [295, 115] width 85 height 42
click at [253, 85] on input at bounding box center [295, 86] width 84 height 9
paste input "[PHONE_NUMBER]"
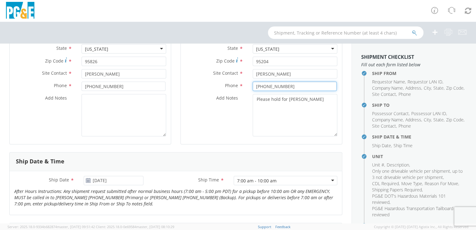
type input "[PHONE_NUMBER]"
click at [272, 120] on textarea "Please hold for [PERSON_NAME]" at bounding box center [295, 115] width 85 height 42
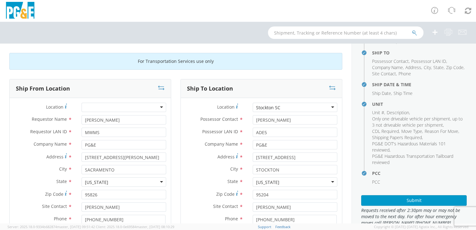
scroll to position [67, 0]
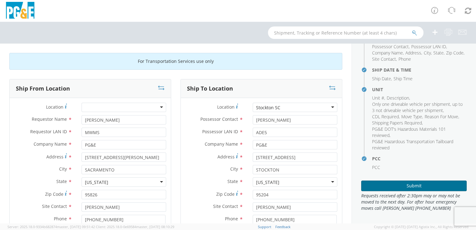
click at [405, 185] on button "Submit" at bounding box center [414, 186] width 106 height 11
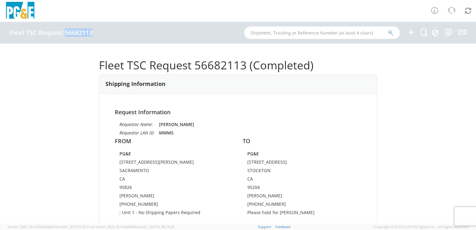
drag, startPoint x: 65, startPoint y: 32, endPoint x: 92, endPoint y: 32, distance: 26.8
click at [92, 32] on h4 "Fleet TSC Request 56682113" at bounding box center [50, 32] width 83 height 7
drag, startPoint x: 92, startPoint y: 32, endPoint x: 81, endPoint y: 33, distance: 11.2
copy h4 "56682113"
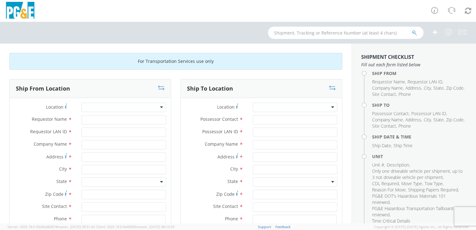
click at [367, 34] on input "text" at bounding box center [346, 32] width 156 height 12
click at [414, 34] on icon "submit" at bounding box center [414, 33] width 5 height 6
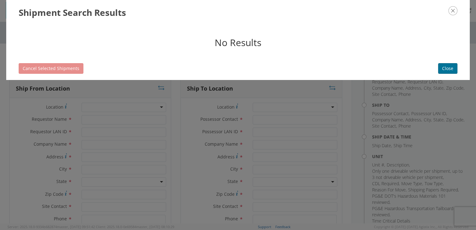
click at [446, 68] on button "Close" at bounding box center [447, 68] width 19 height 11
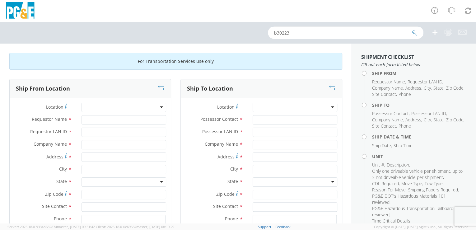
drag, startPoint x: 310, startPoint y: 29, endPoint x: 269, endPoint y: 31, distance: 40.8
click at [261, 31] on div "b30223" at bounding box center [238, 33] width 476 height 22
paste input "52448252"
type input "52448252"
click at [415, 32] on icon "submit" at bounding box center [414, 33] width 5 height 6
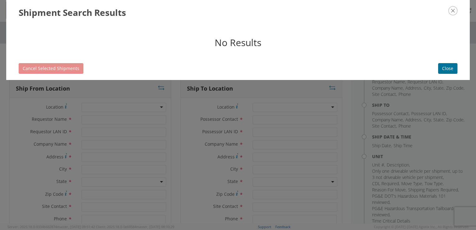
click at [448, 66] on button "Close" at bounding box center [447, 68] width 19 height 11
